Goal: Information Seeking & Learning: Compare options

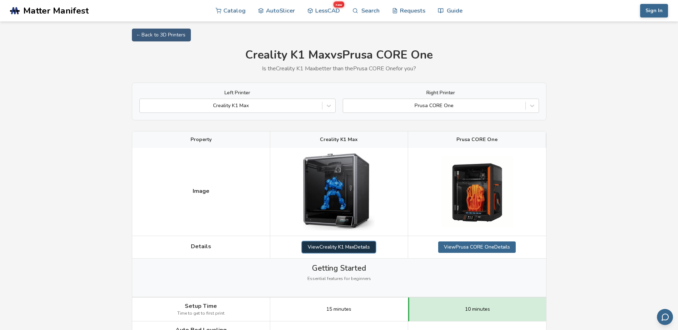
click at [320, 246] on link "View Creality K1 Max Details" at bounding box center [339, 247] width 74 height 11
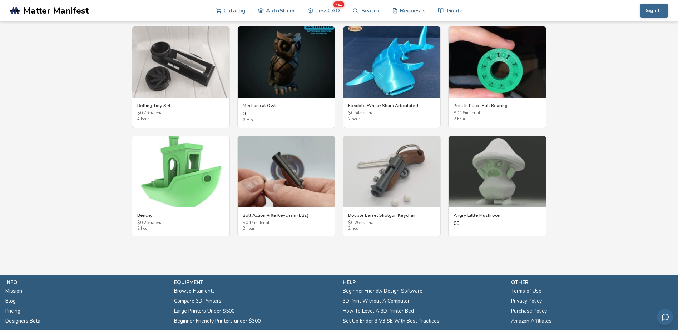
scroll to position [1337, 0]
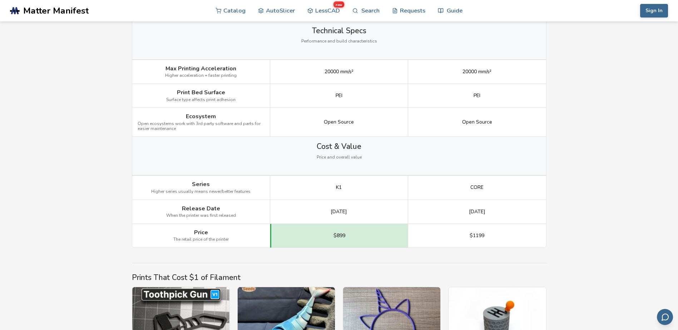
scroll to position [1109, 0]
